Goal: Find specific page/section: Find specific page/section

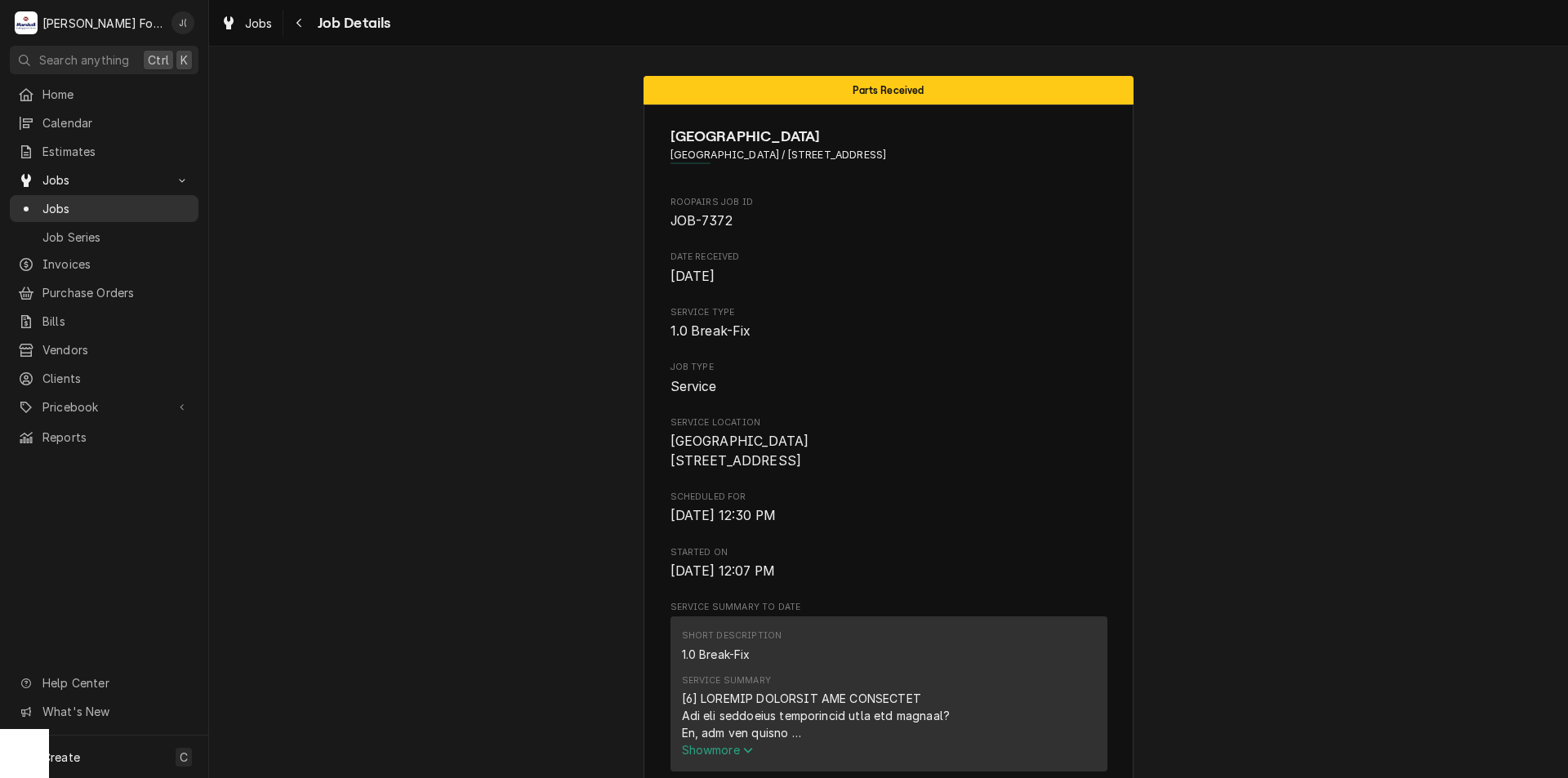
click at [51, 200] on span "Jobs" at bounding box center [116, 208] width 148 height 17
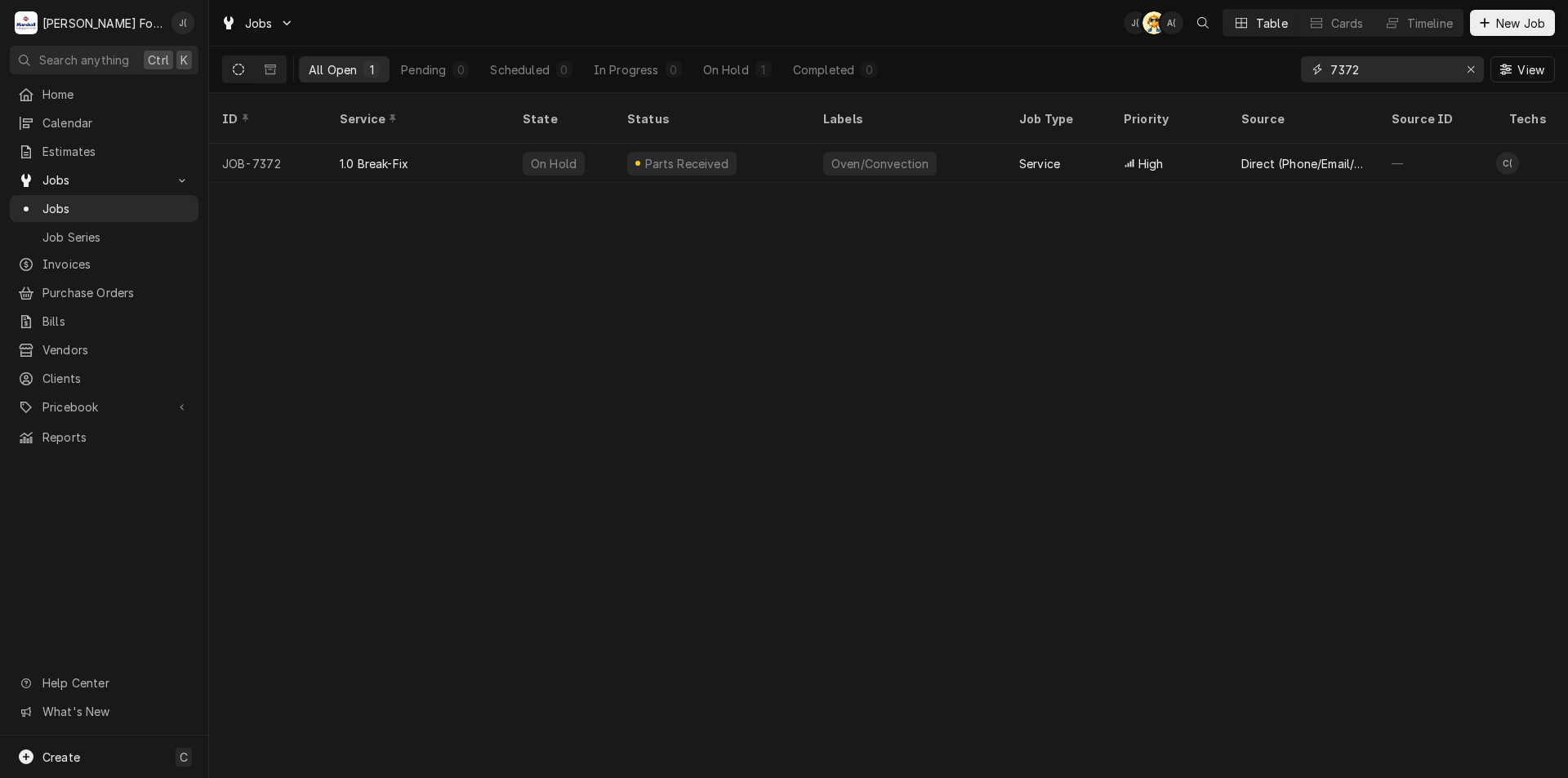
drag, startPoint x: 1474, startPoint y: 72, endPoint x: 1448, endPoint y: 74, distance: 26.1
click at [1468, 74] on div "Erase input" at bounding box center [1471, 69] width 16 height 16
click at [1448, 74] on input "Dynamic Content Wrapper" at bounding box center [1406, 69] width 153 height 26
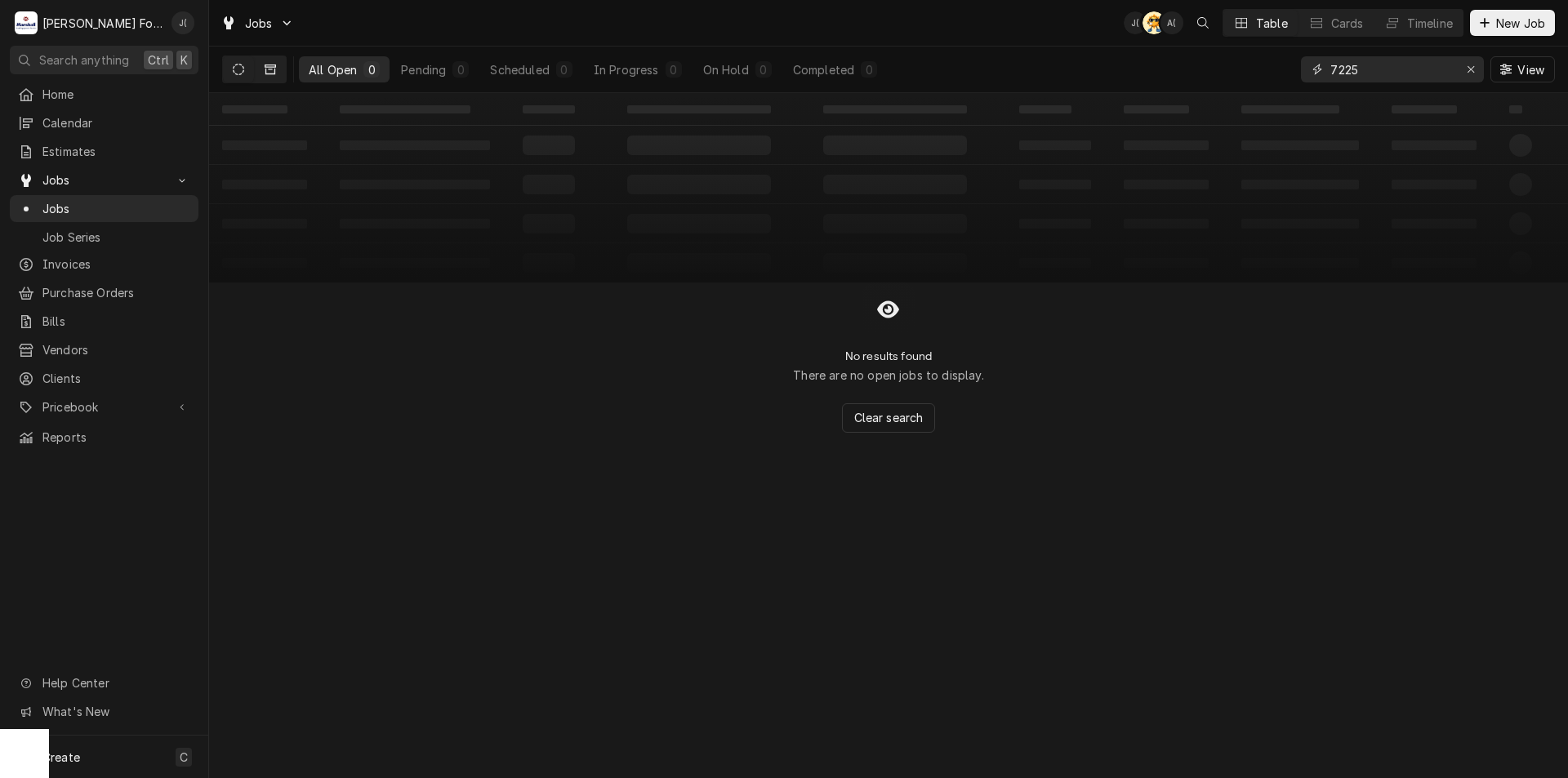
type input "7225"
click at [269, 64] on icon "Dynamic Content Wrapper" at bounding box center [270, 69] width 12 height 10
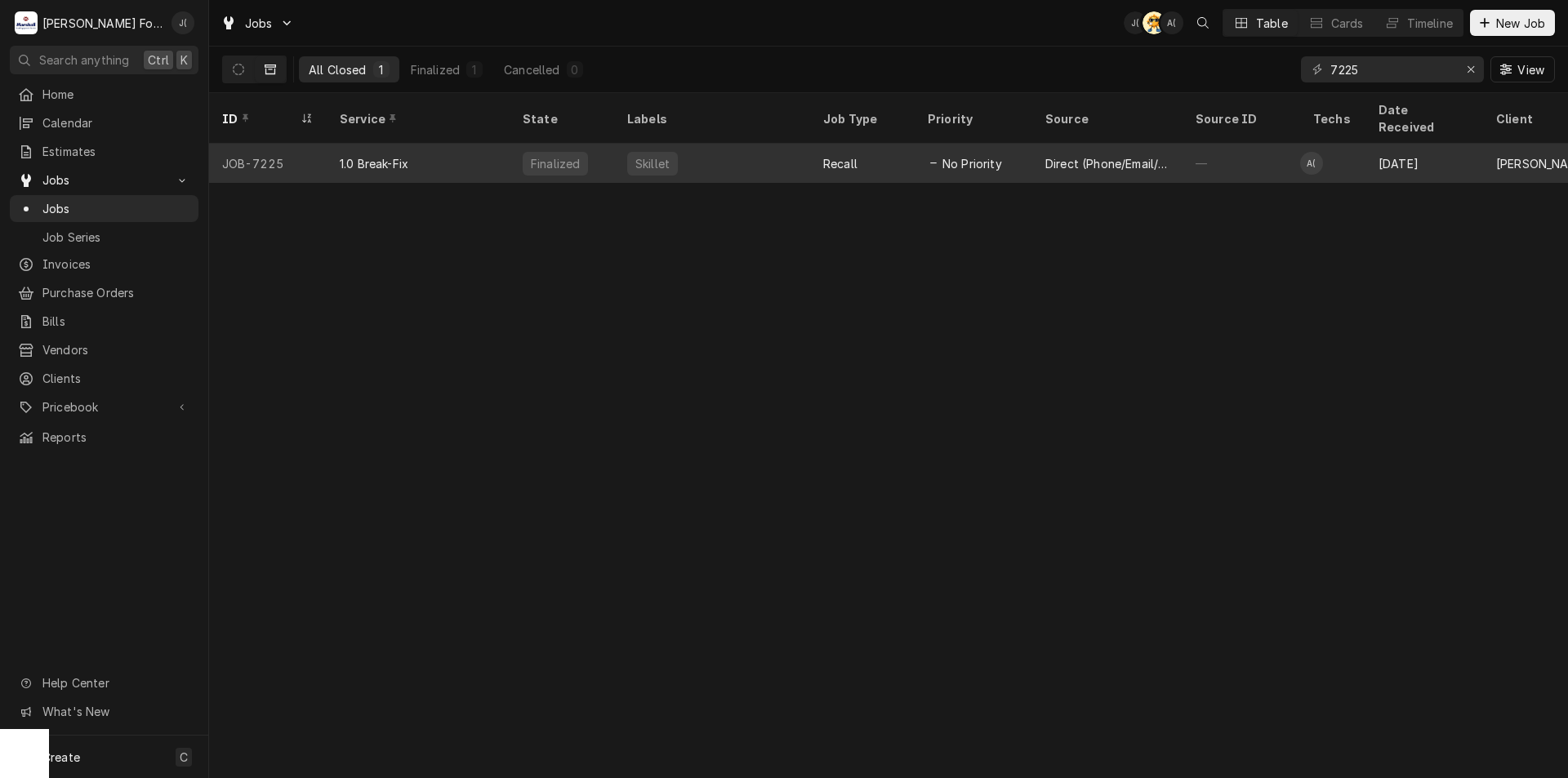
click at [512, 144] on div "Finalized" at bounding box center [561, 162] width 105 height 39
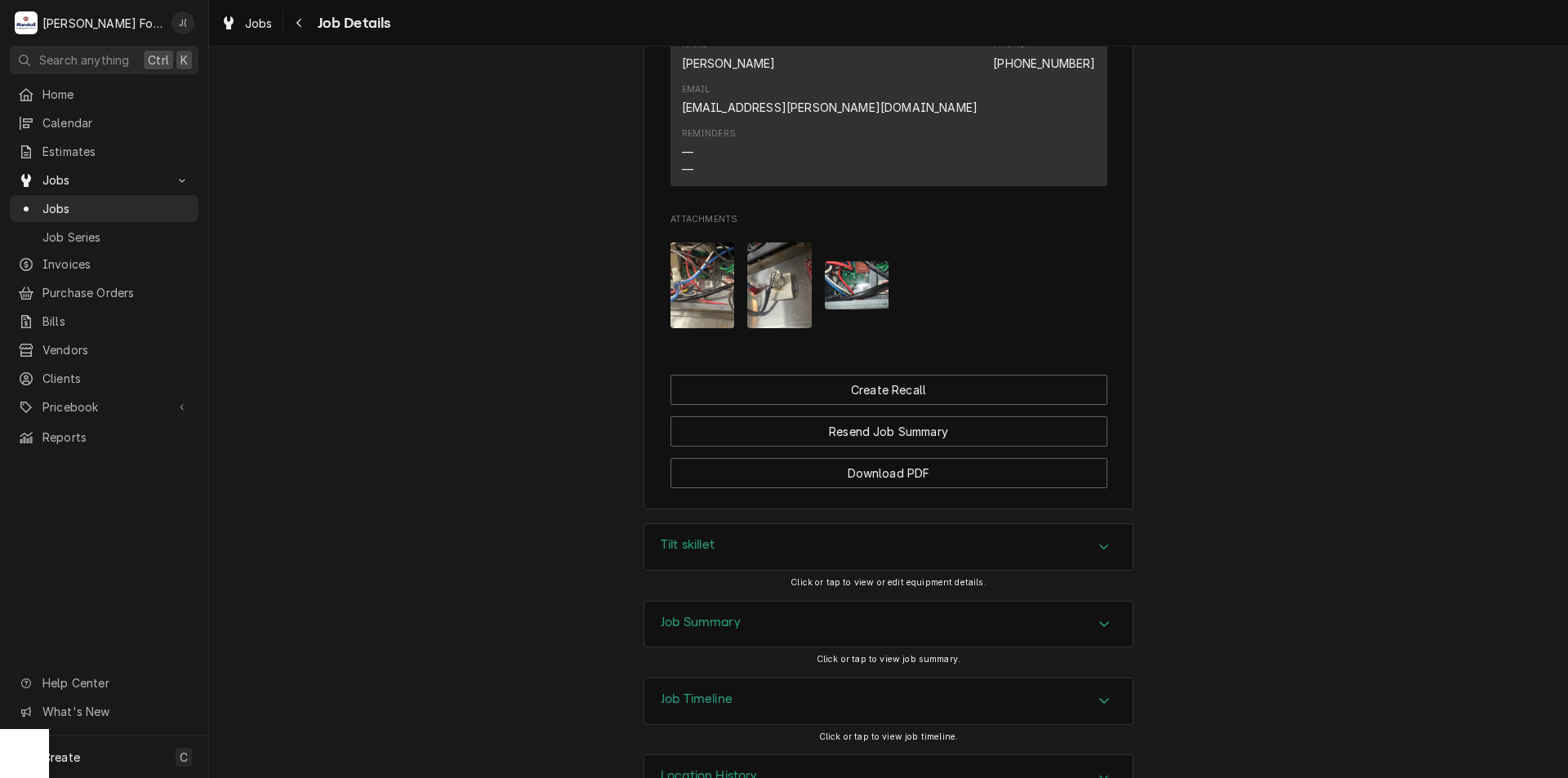
scroll to position [1551, 0]
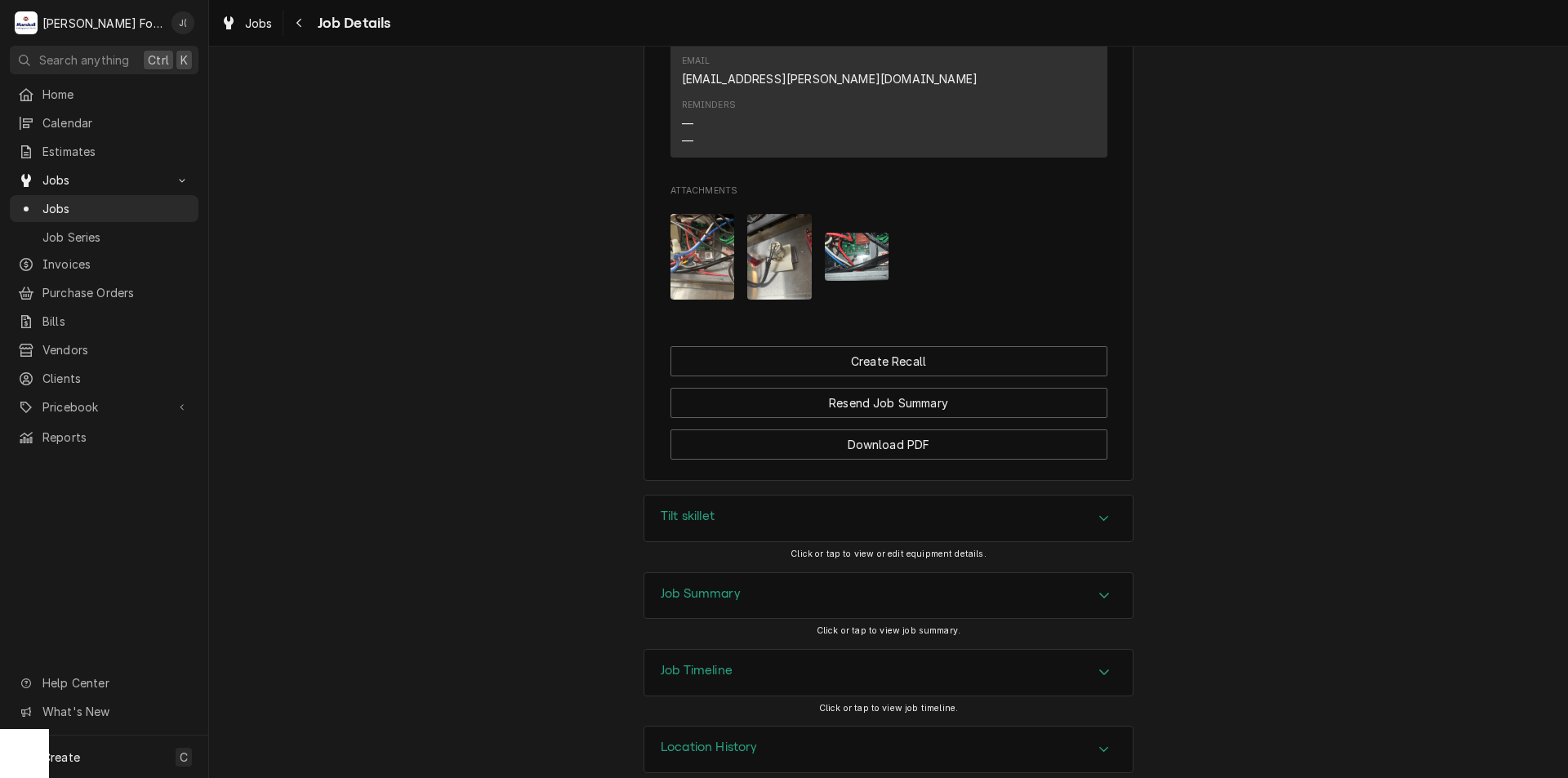
click at [702, 586] on h3 "Job Summary" at bounding box center [700, 593] width 80 height 15
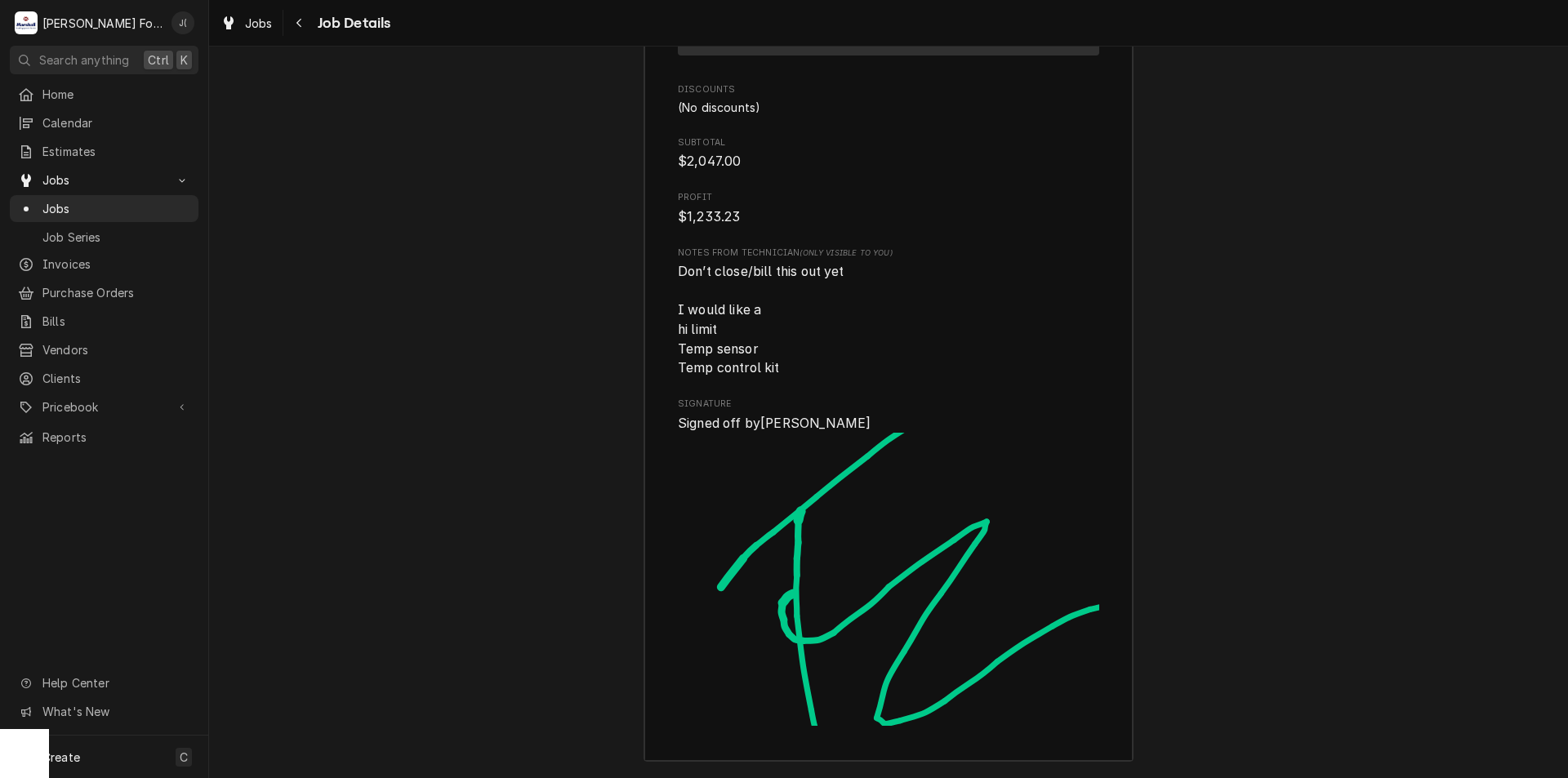
scroll to position [4344, 0]
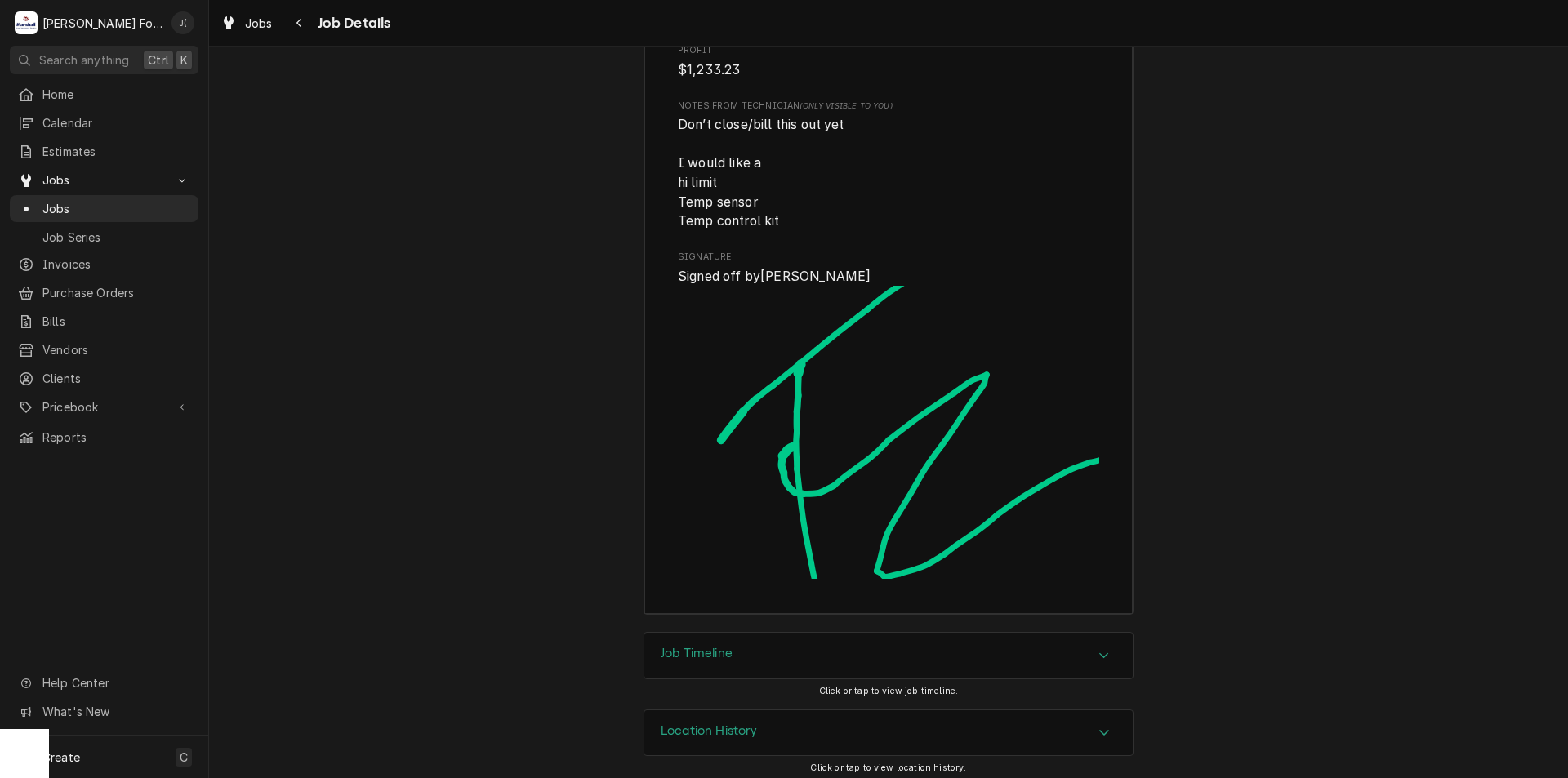
click at [782, 642] on div "Job Timeline" at bounding box center [888, 655] width 488 height 46
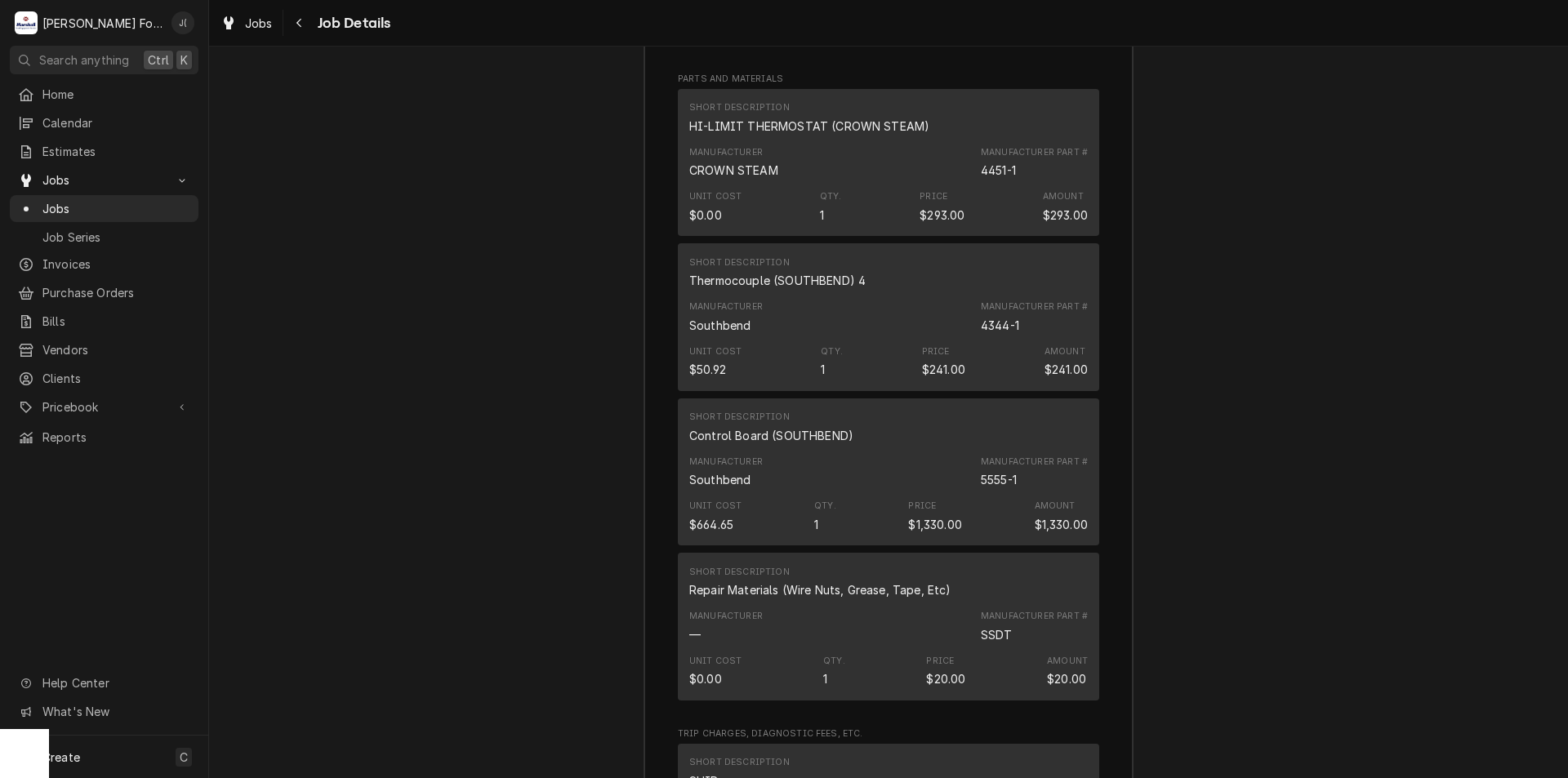
scroll to position [3280, 0]
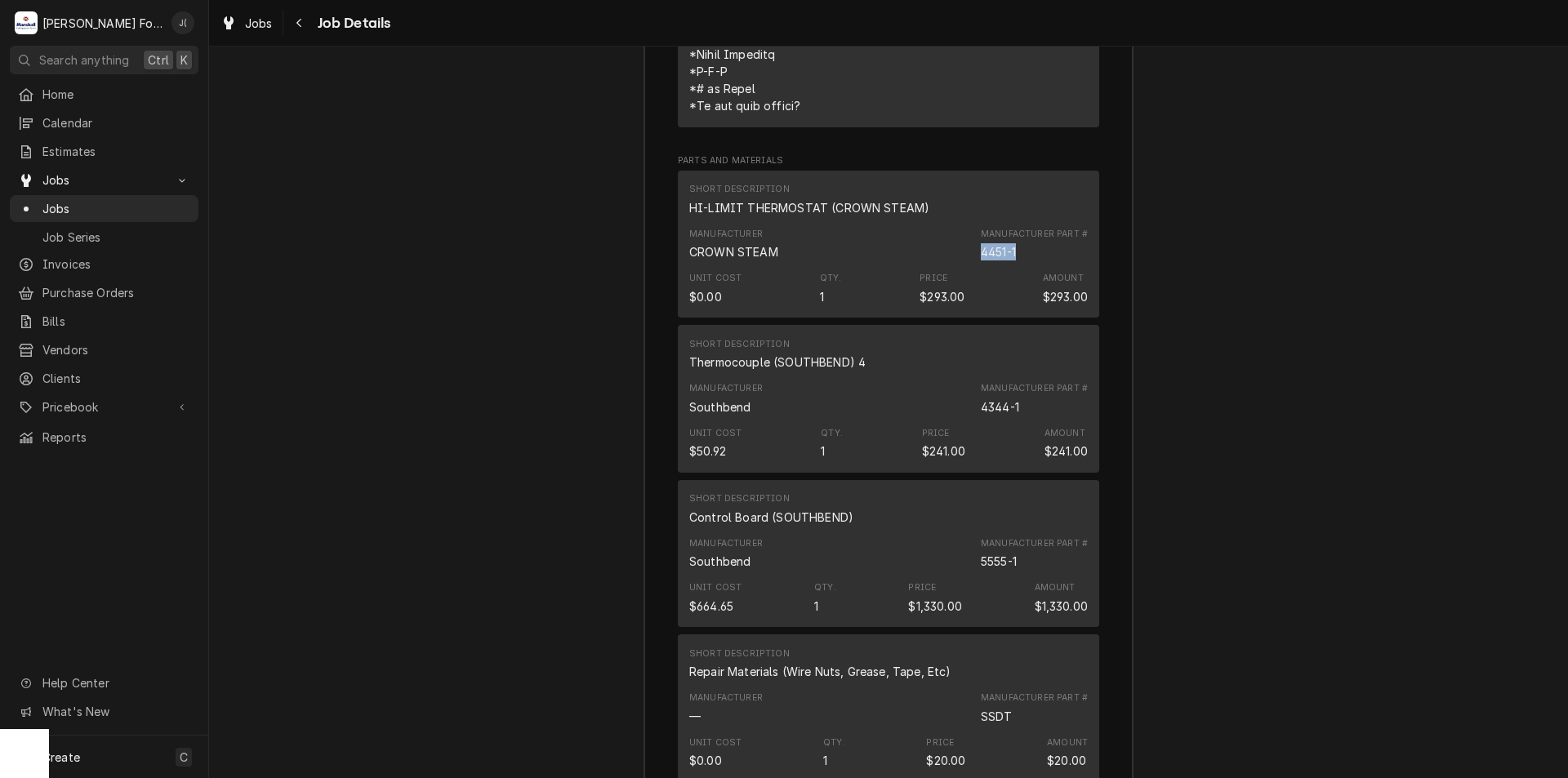
drag, startPoint x: 1015, startPoint y: 244, endPoint x: 978, endPoint y: 243, distance: 37.0
click at [980, 243] on div "Manufacturer Part # 4451-1" at bounding box center [1034, 244] width 107 height 32
copy div "4451-1"
